Goal: Navigation & Orientation: Find specific page/section

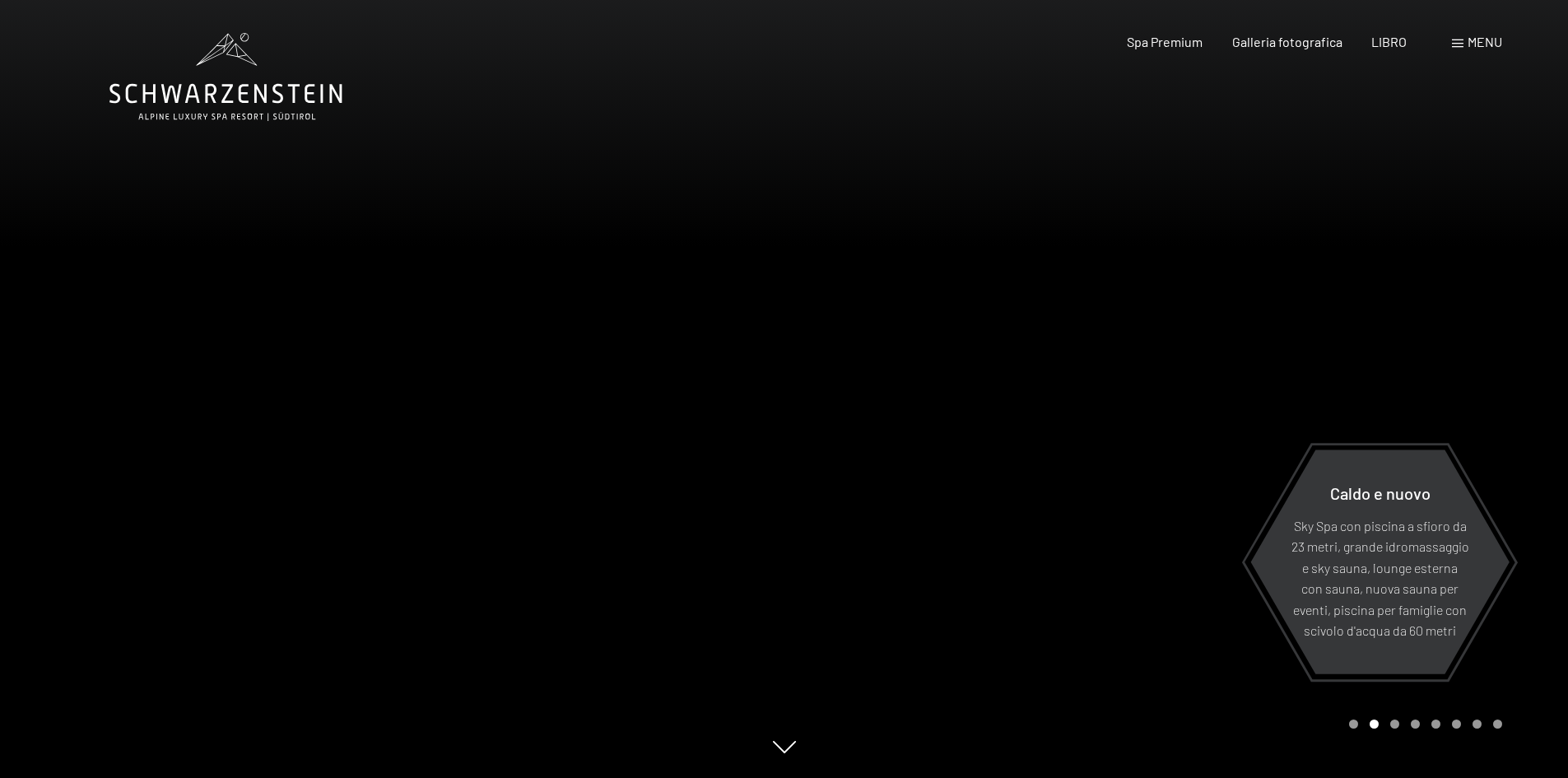
click at [1505, 309] on div at bounding box center [1176, 389] width 784 height 778
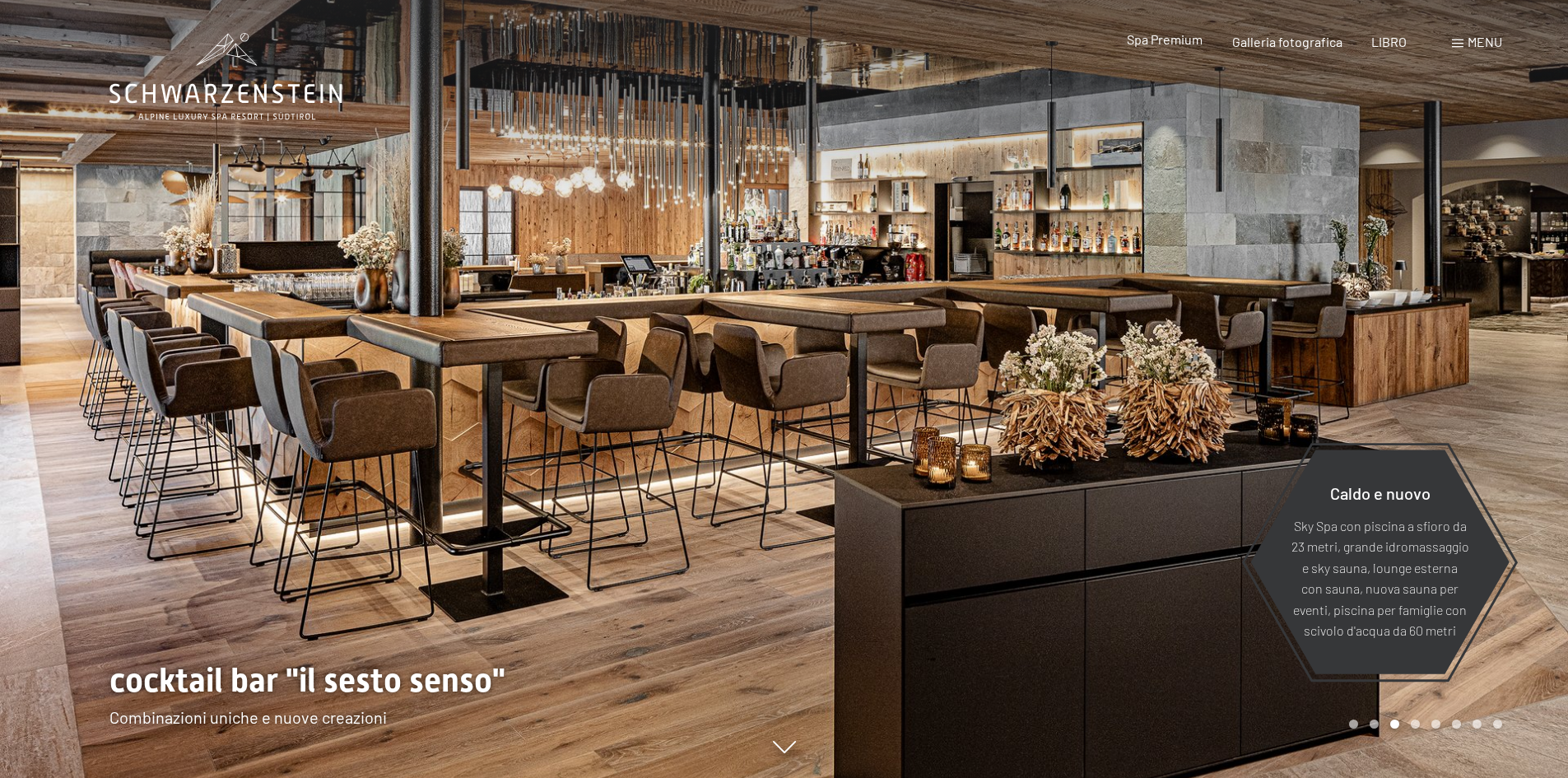
click at [1146, 47] on font "Spa Premium" at bounding box center [1165, 39] width 76 height 16
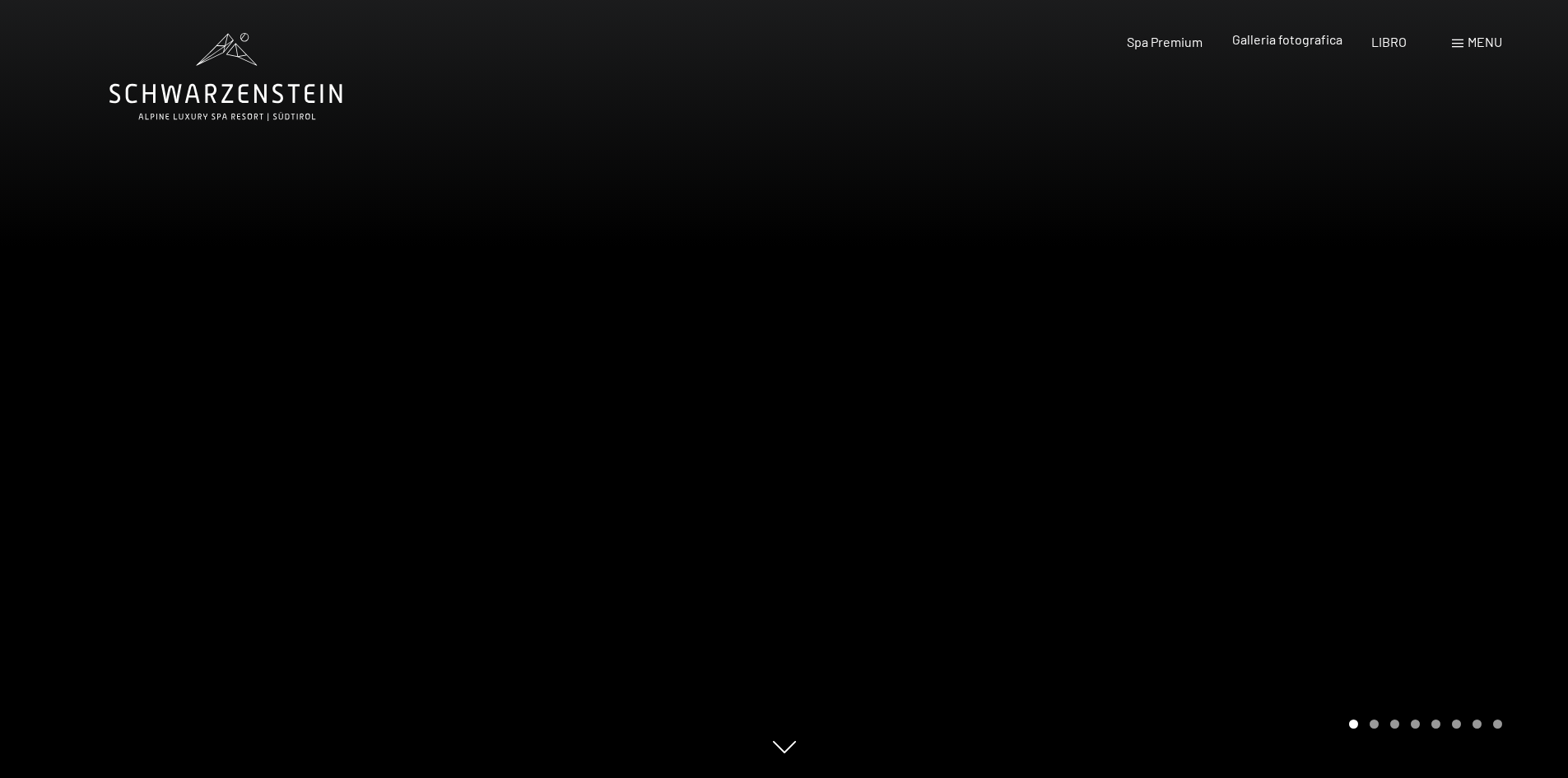
click at [1289, 44] on font "Galleria fotografica" at bounding box center [1288, 39] width 111 height 16
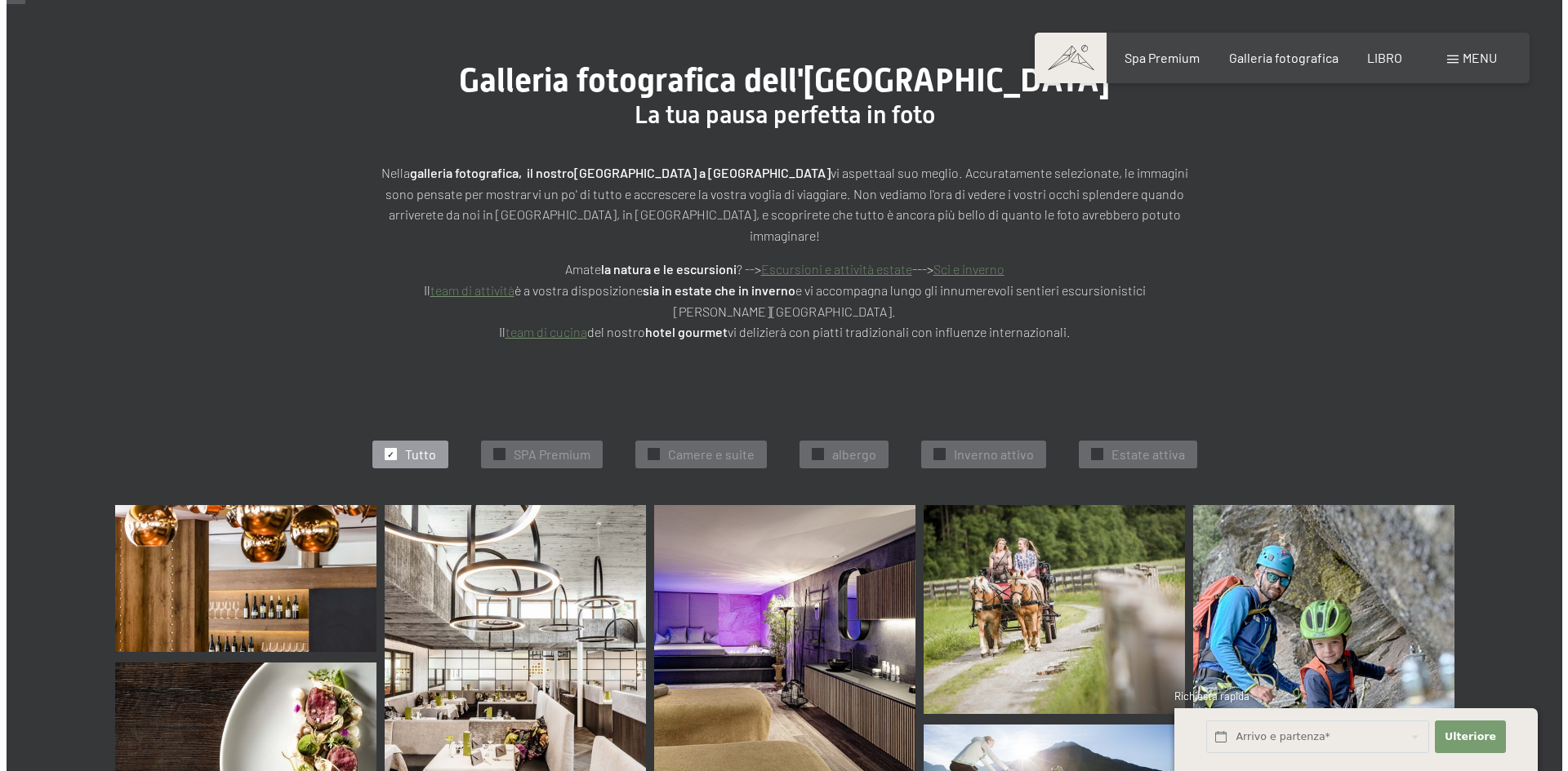
scroll to position [327, 0]
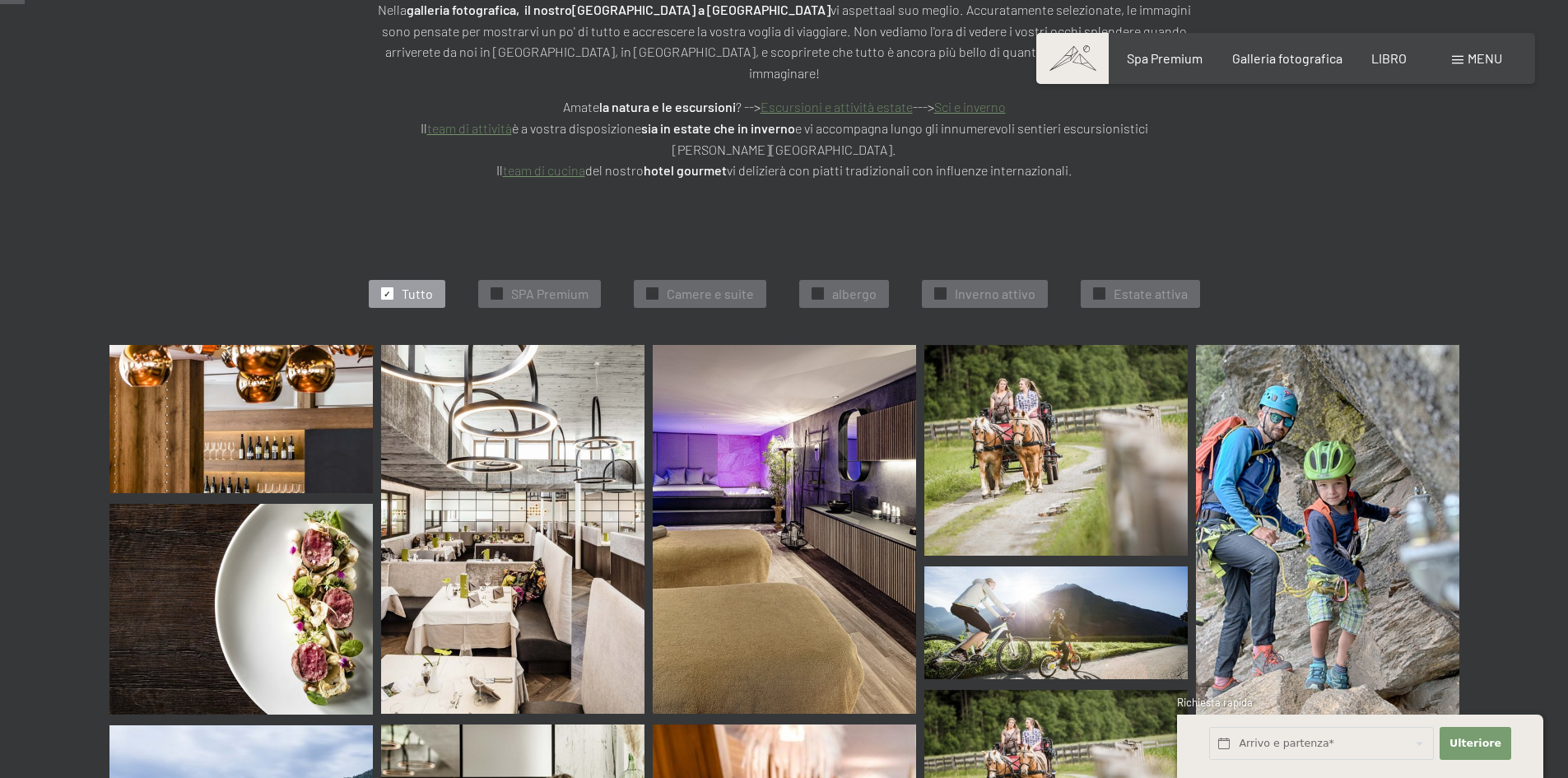
click at [1488, 63] on font "menu" at bounding box center [1486, 58] width 35 height 16
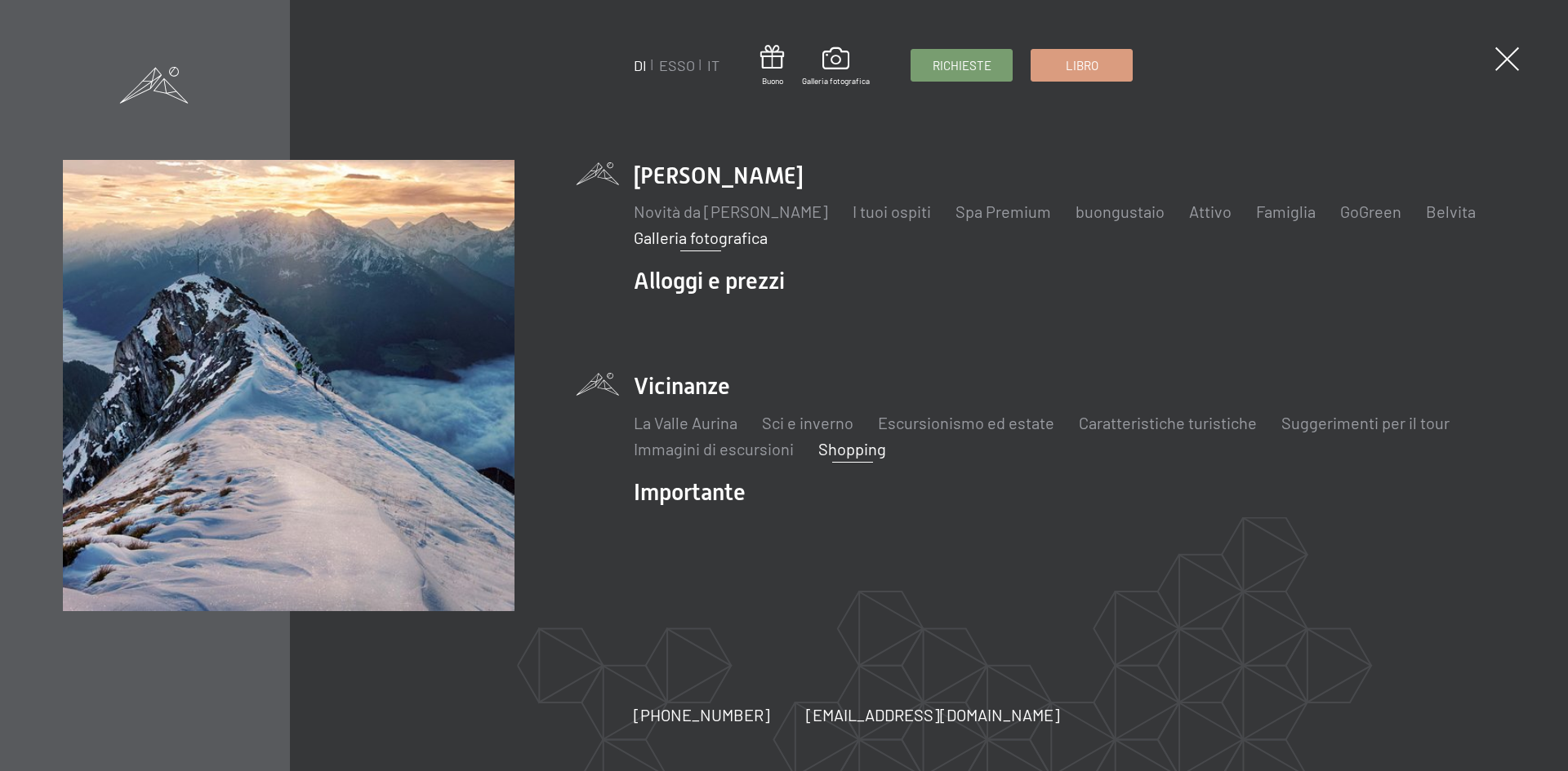
click at [836, 457] on font "Shopping" at bounding box center [852, 449] width 67 height 19
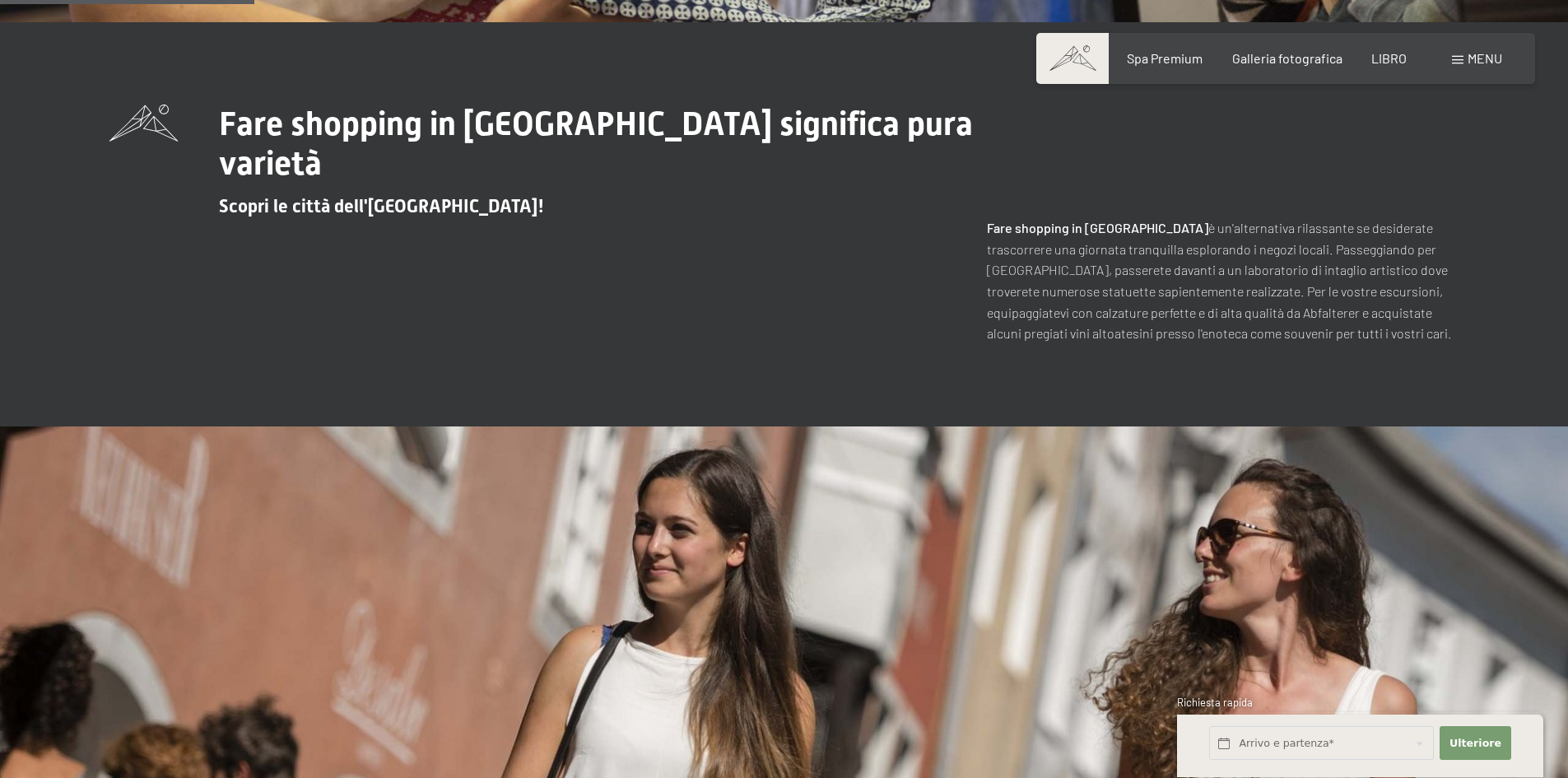
scroll to position [87, 0]
